Goal: Navigation & Orientation: Find specific page/section

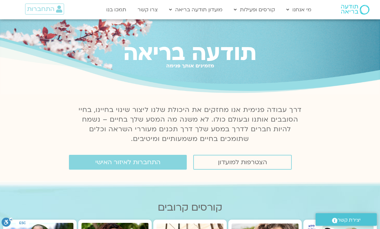
click at [102, 165] on link "התחברות לאיזור האישי" at bounding box center [128, 162] width 118 height 15
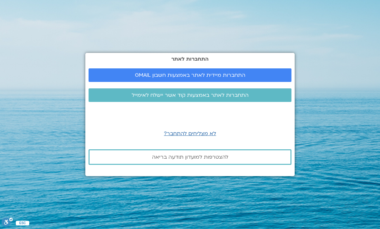
click at [133, 78] on span "התחברות מיידית לאתר באמצעות חשבון GMAIL" at bounding box center [190, 75] width 188 height 6
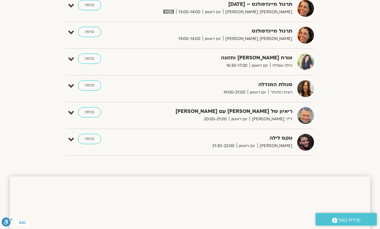
scroll to position [302, 0]
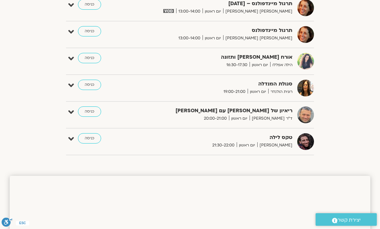
click at [241, 73] on div "אורח חיים בריא ותזונה הילה אפללו יום ראשון 16:30-17:30 כניסה עריכה דף המפגש" at bounding box center [190, 64] width 248 height 22
click at [71, 63] on icon at bounding box center [71, 58] width 6 height 9
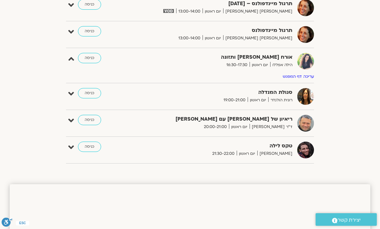
click at [83, 57] on link "כניסה" at bounding box center [89, 58] width 23 height 10
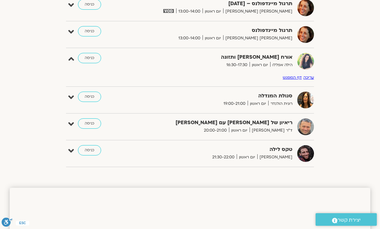
click at [85, 53] on link "כניסה" at bounding box center [89, 58] width 23 height 10
